Goal: Task Accomplishment & Management: Manage account settings

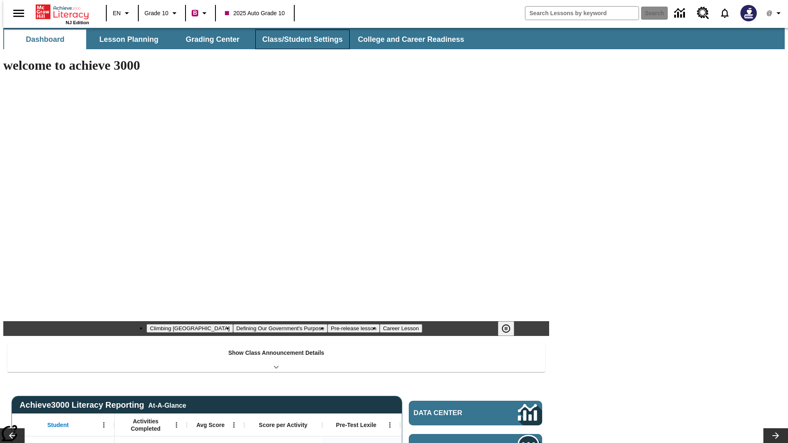
click at [298, 39] on button "Class/Student Settings" at bounding box center [302, 40] width 94 height 20
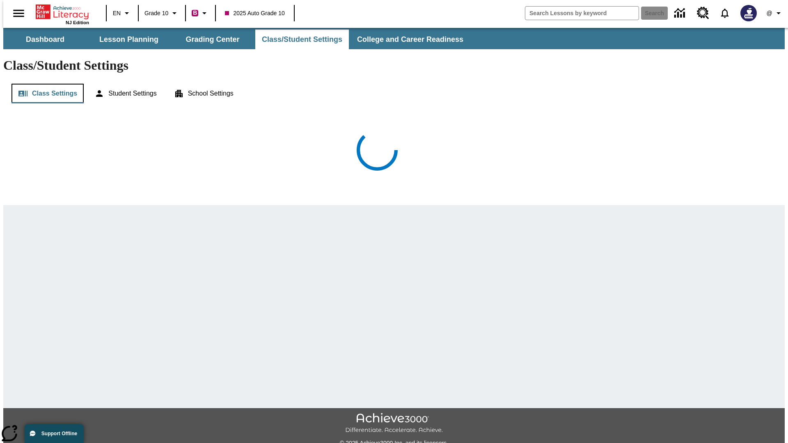
click at [44, 84] on button "Class Settings" at bounding box center [47, 94] width 72 height 20
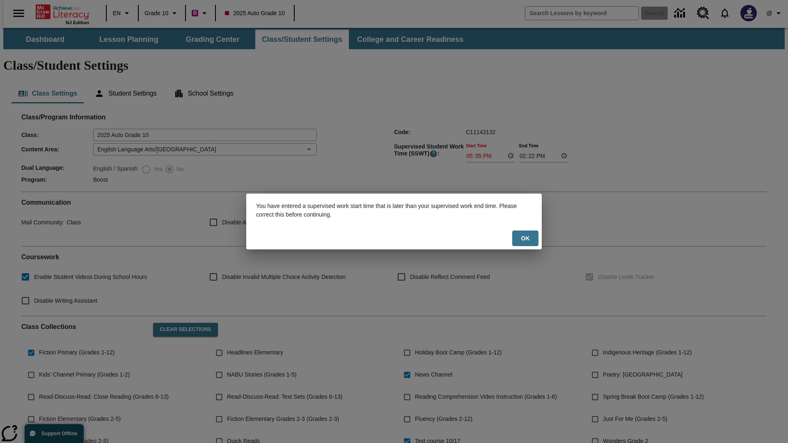
scroll to position [120, 0]
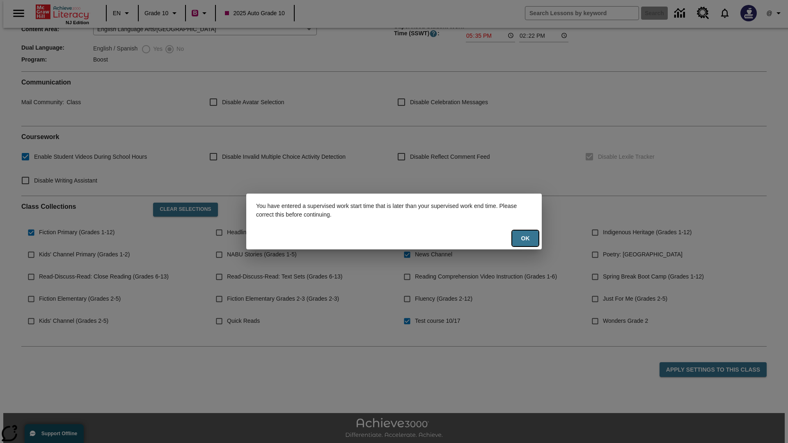
click at [525, 238] on button "Ok" at bounding box center [525, 239] width 26 height 16
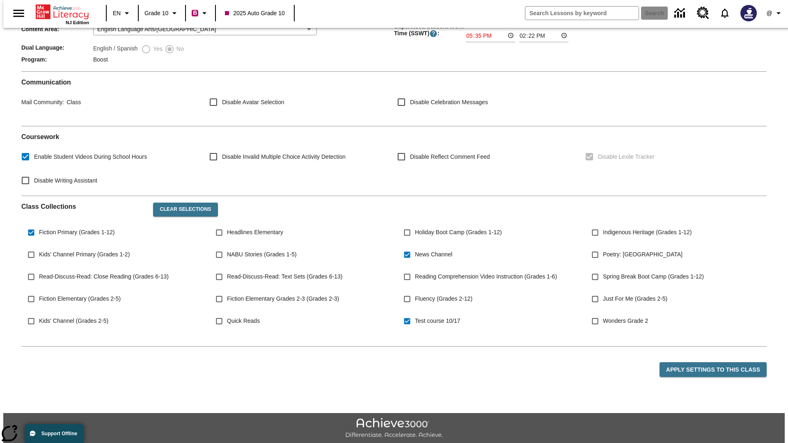
type input "17:35"
click at [717, 362] on button "Apply Settings to this Class" at bounding box center [712, 369] width 107 height 15
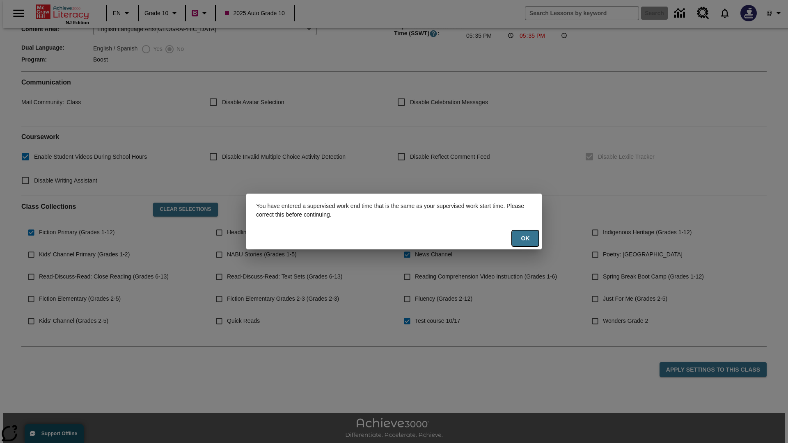
click at [525, 238] on button "Ok" at bounding box center [525, 239] width 26 height 16
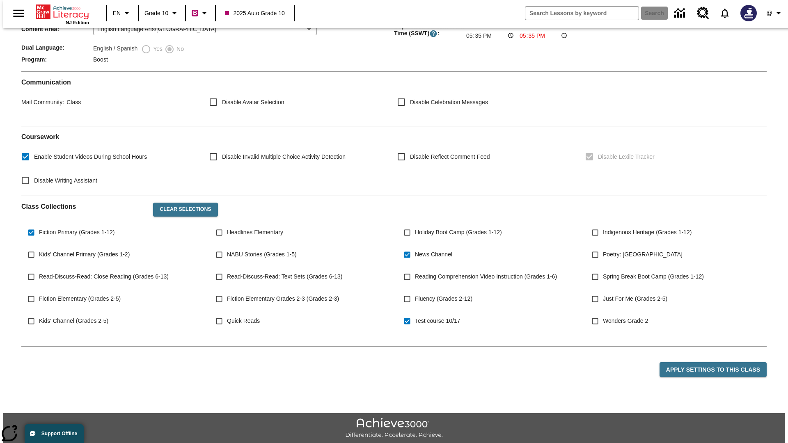
type input "23:35"
type input "23:36"
click at [717, 362] on button "Apply Settings to this Class" at bounding box center [712, 369] width 107 height 15
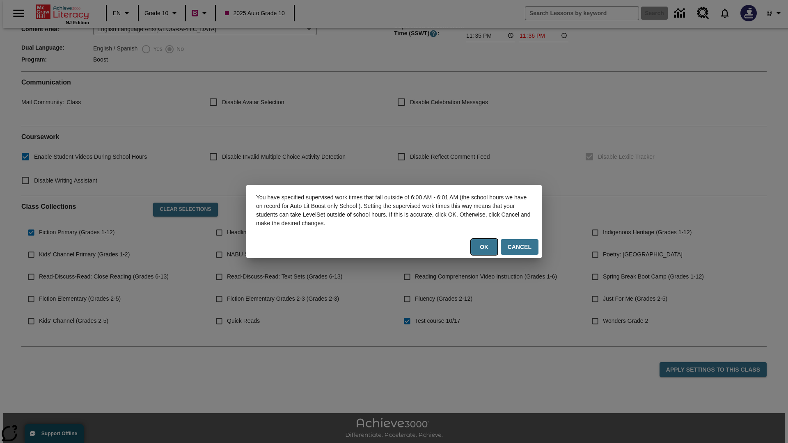
click at [486, 247] on button "Ok" at bounding box center [484, 247] width 26 height 16
